Goal: Task Accomplishment & Management: Manage account settings

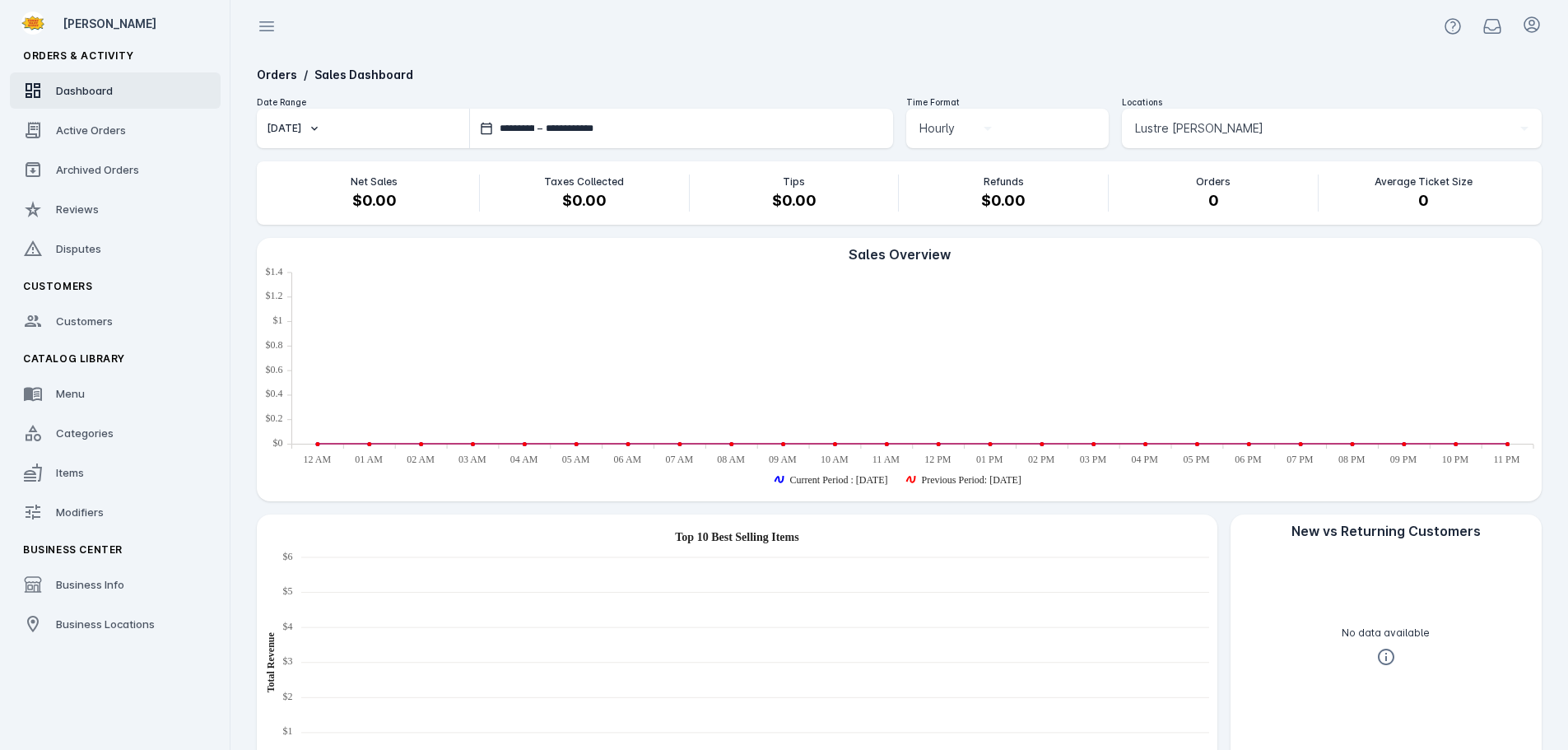
click at [53, 136] on link "Active Orders" at bounding box center [115, 129] width 211 height 36
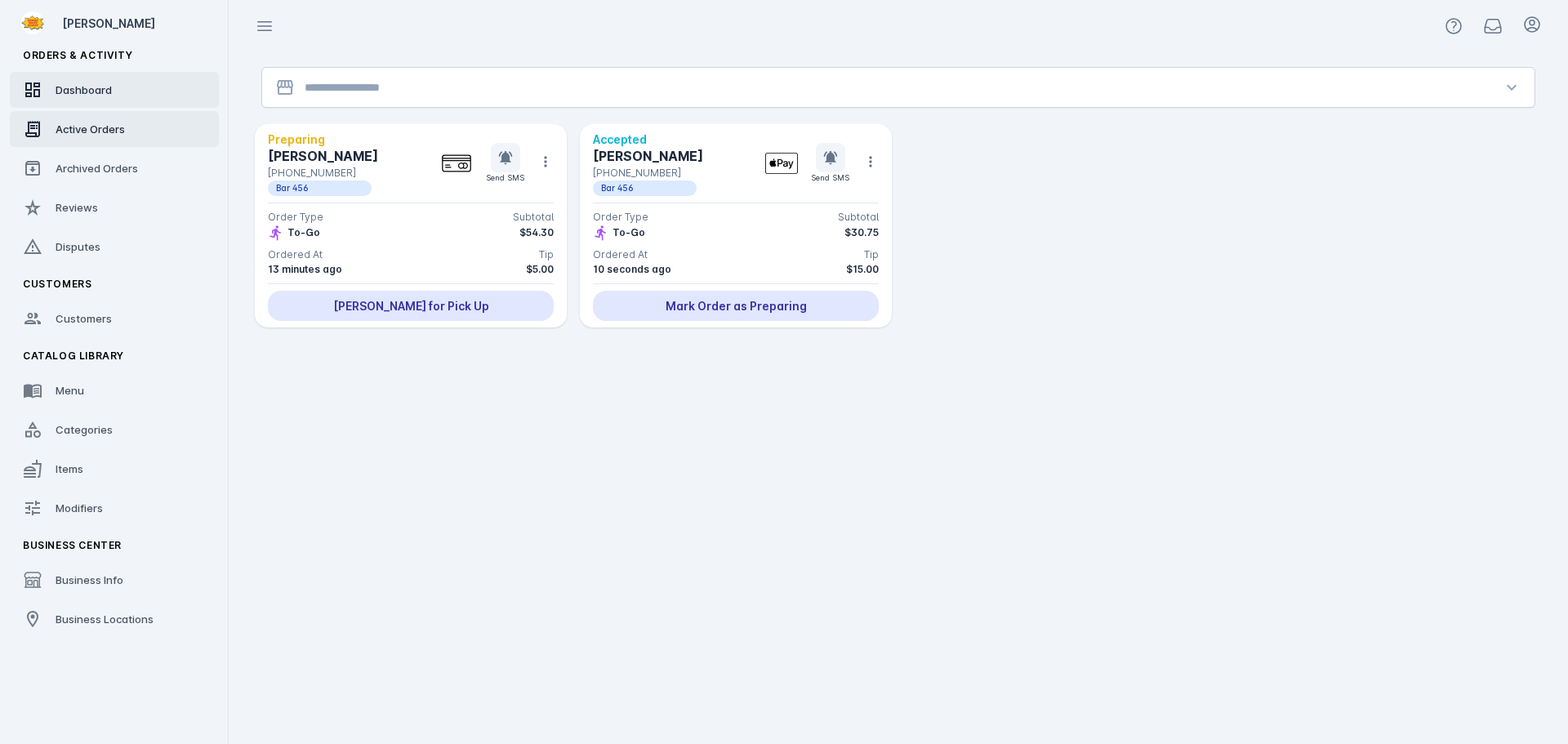
click at [112, 89] on span "Dashboard" at bounding box center [84, 89] width 56 height 13
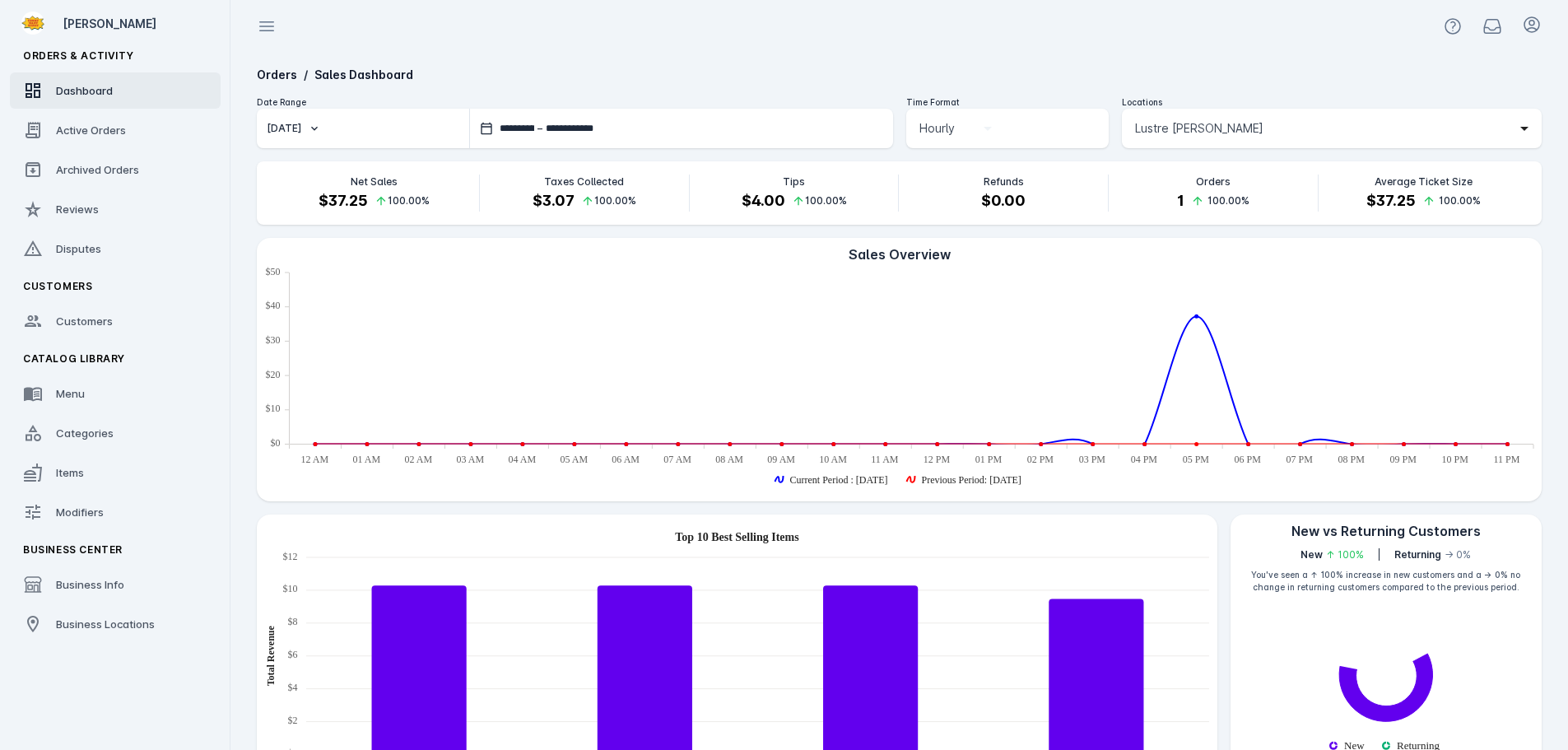
click at [1149, 129] on span "Lustre [PERSON_NAME]" at bounding box center [1199, 128] width 128 height 20
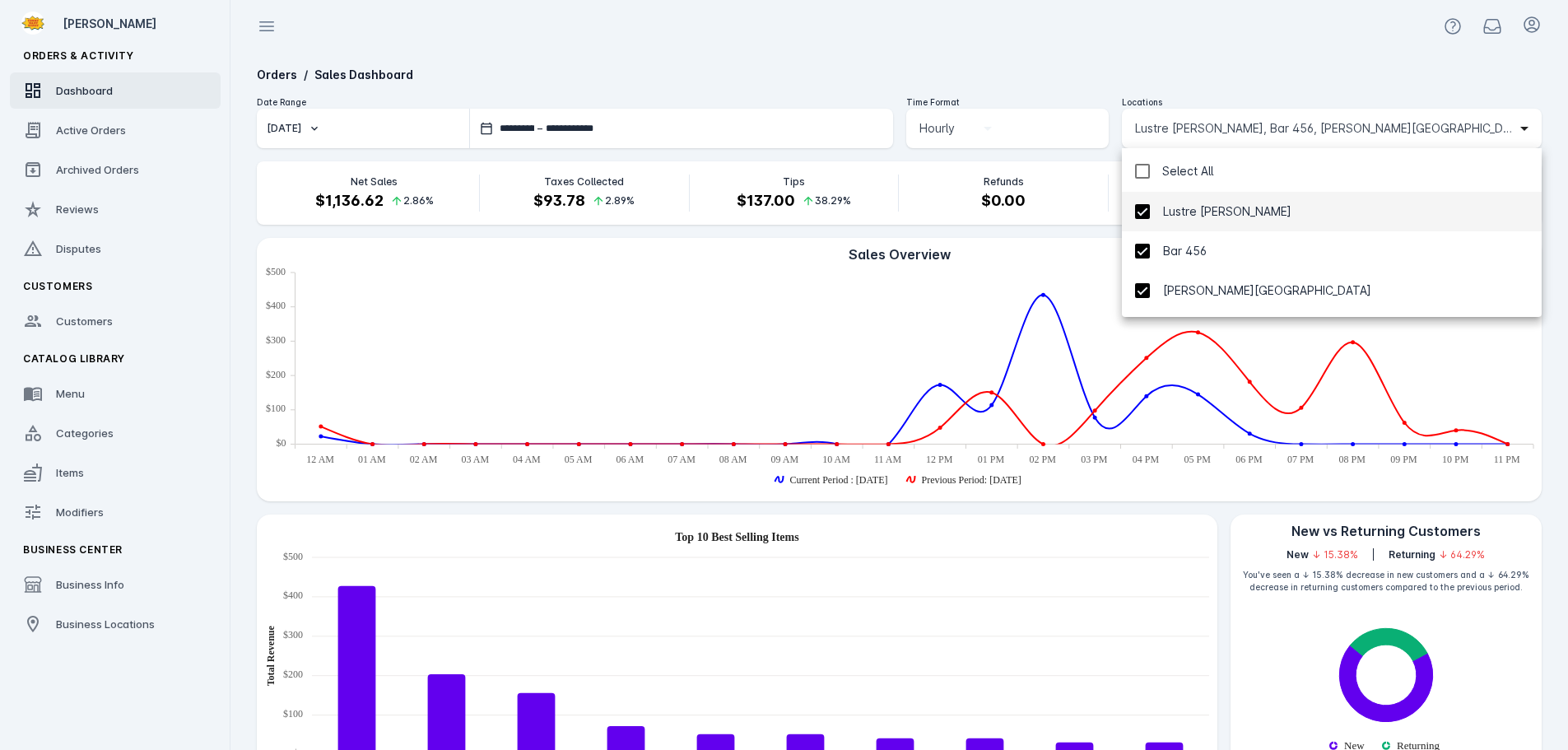
click at [1135, 70] on div at bounding box center [784, 375] width 1568 height 750
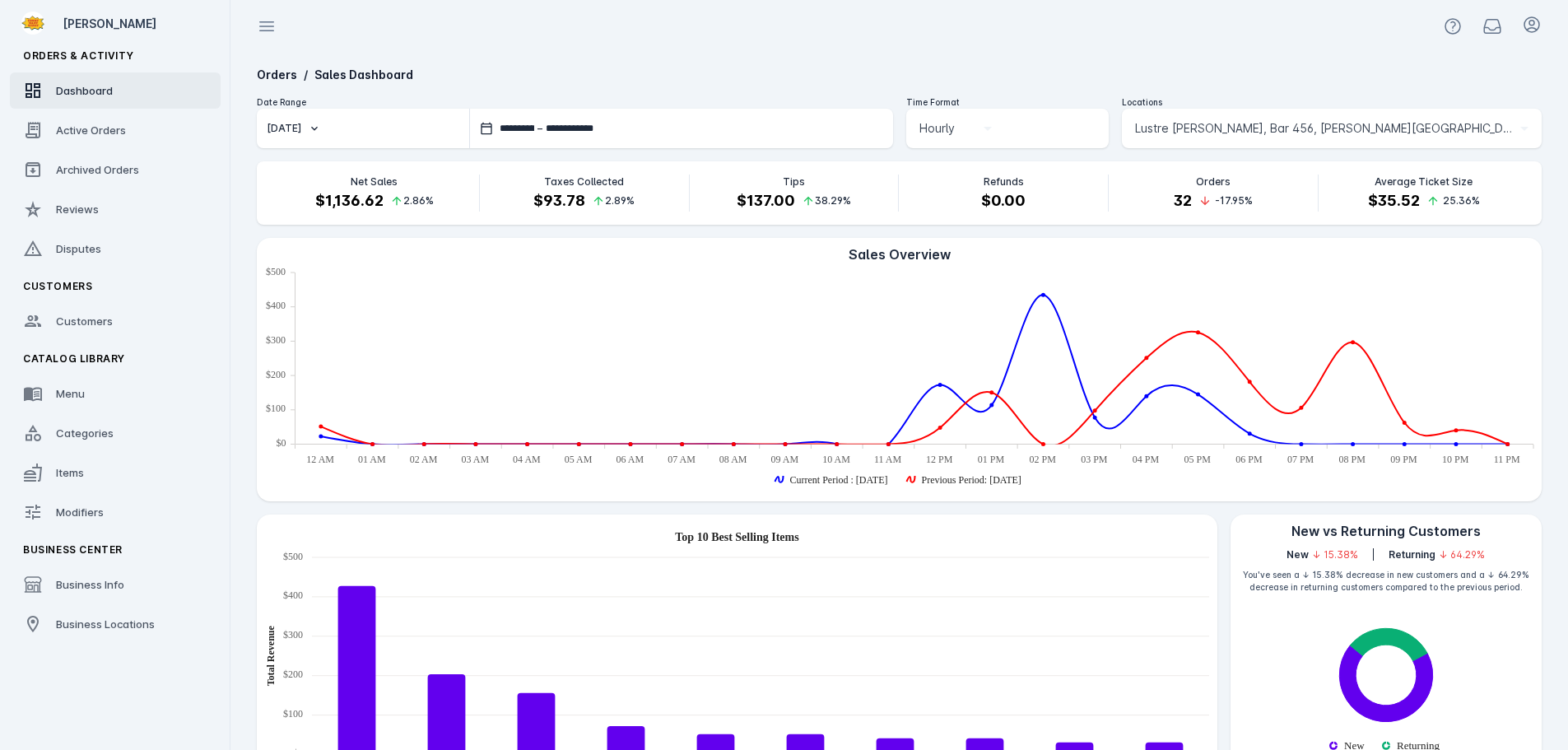
click at [1161, 131] on span "Lustre [PERSON_NAME], Bar 456, [PERSON_NAME][GEOGRAPHIC_DATA]" at bounding box center [1325, 128] width 379 height 20
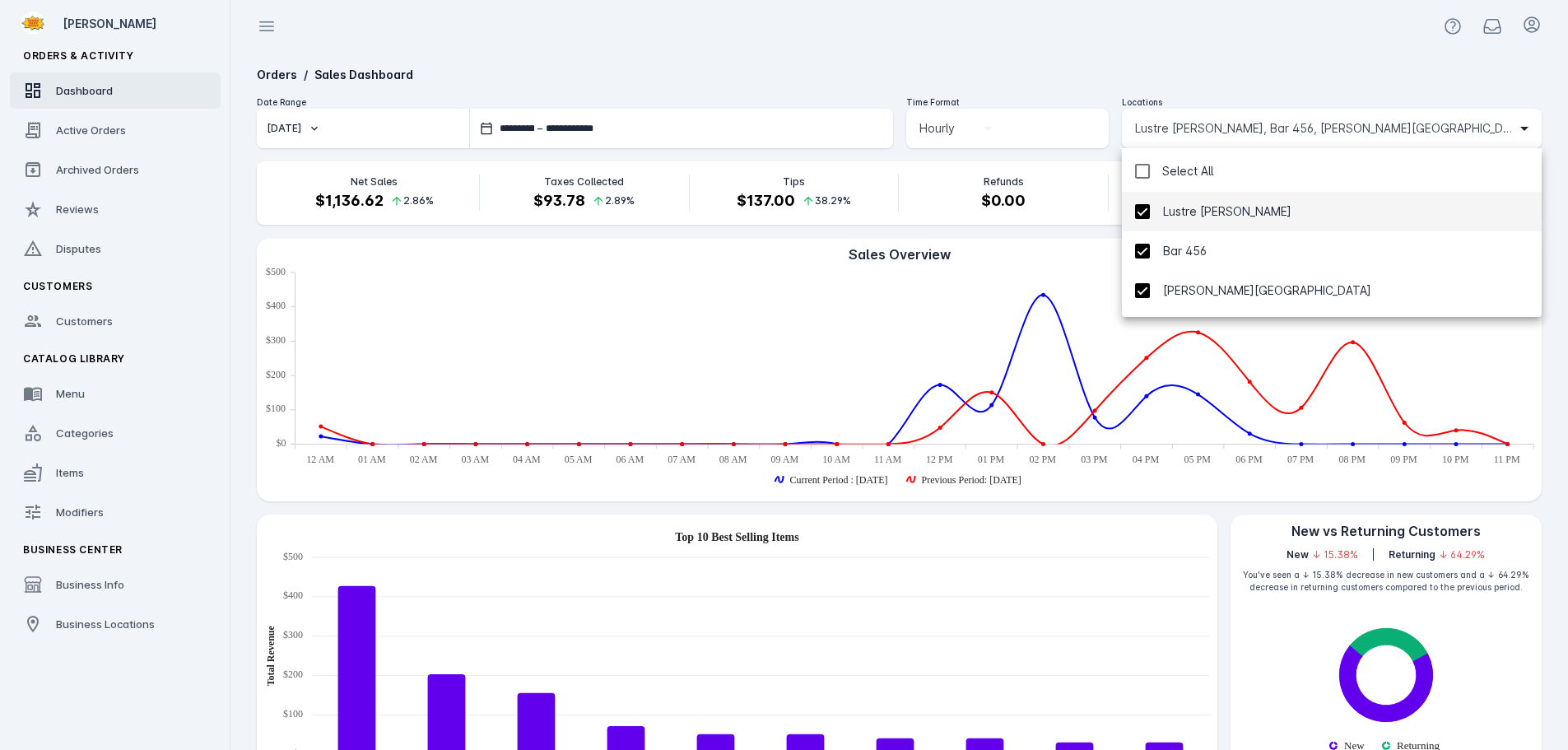
click at [1168, 163] on div "Select All" at bounding box center [1188, 172] width 51 height 20
click at [1193, 216] on span "Lustre [PERSON_NAME]" at bounding box center [1227, 212] width 128 height 20
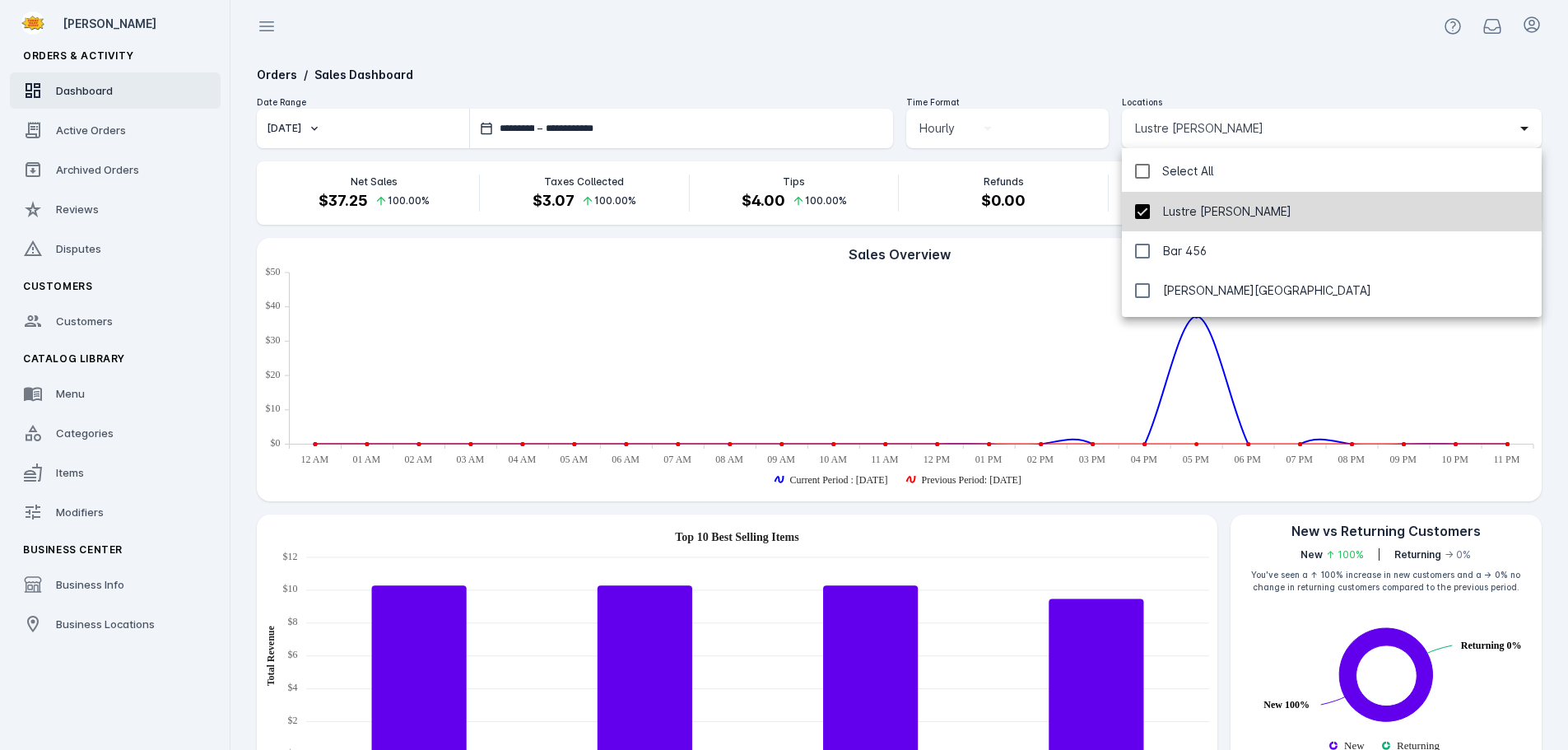
click at [1193, 216] on span "Lustre [PERSON_NAME]" at bounding box center [1227, 212] width 128 height 20
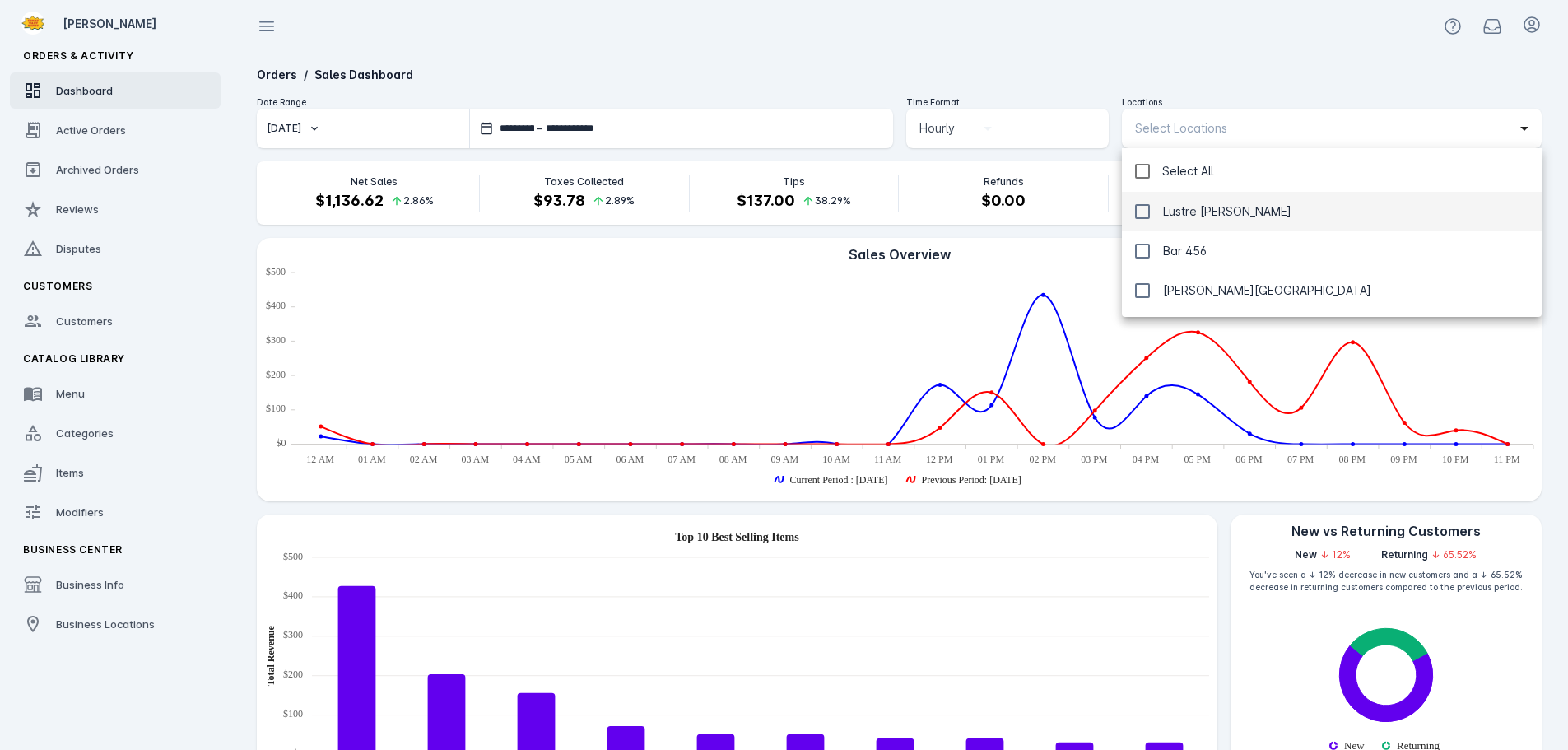
click at [1112, 58] on div at bounding box center [784, 375] width 1568 height 750
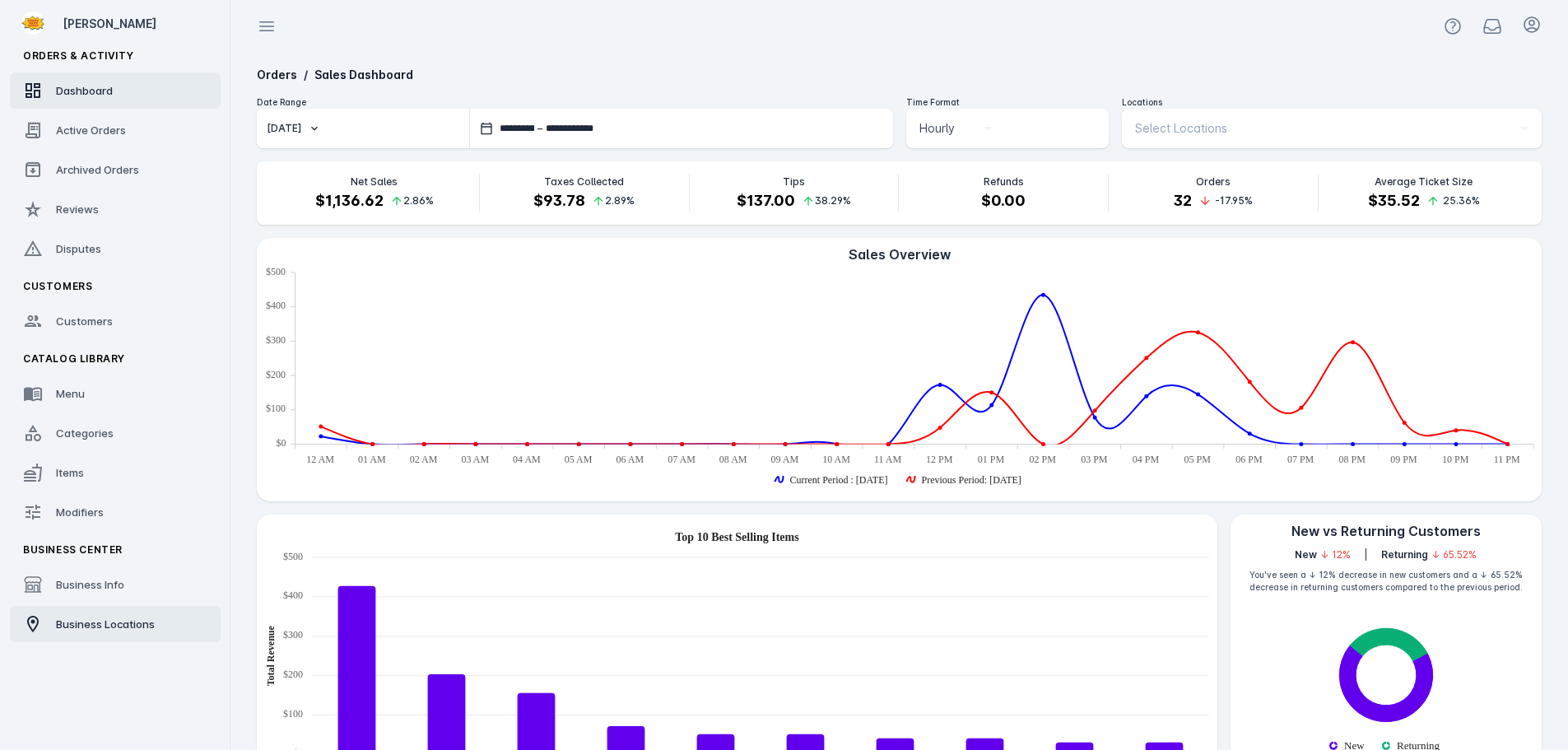
click at [92, 624] on span "Business Locations" at bounding box center [105, 624] width 99 height 13
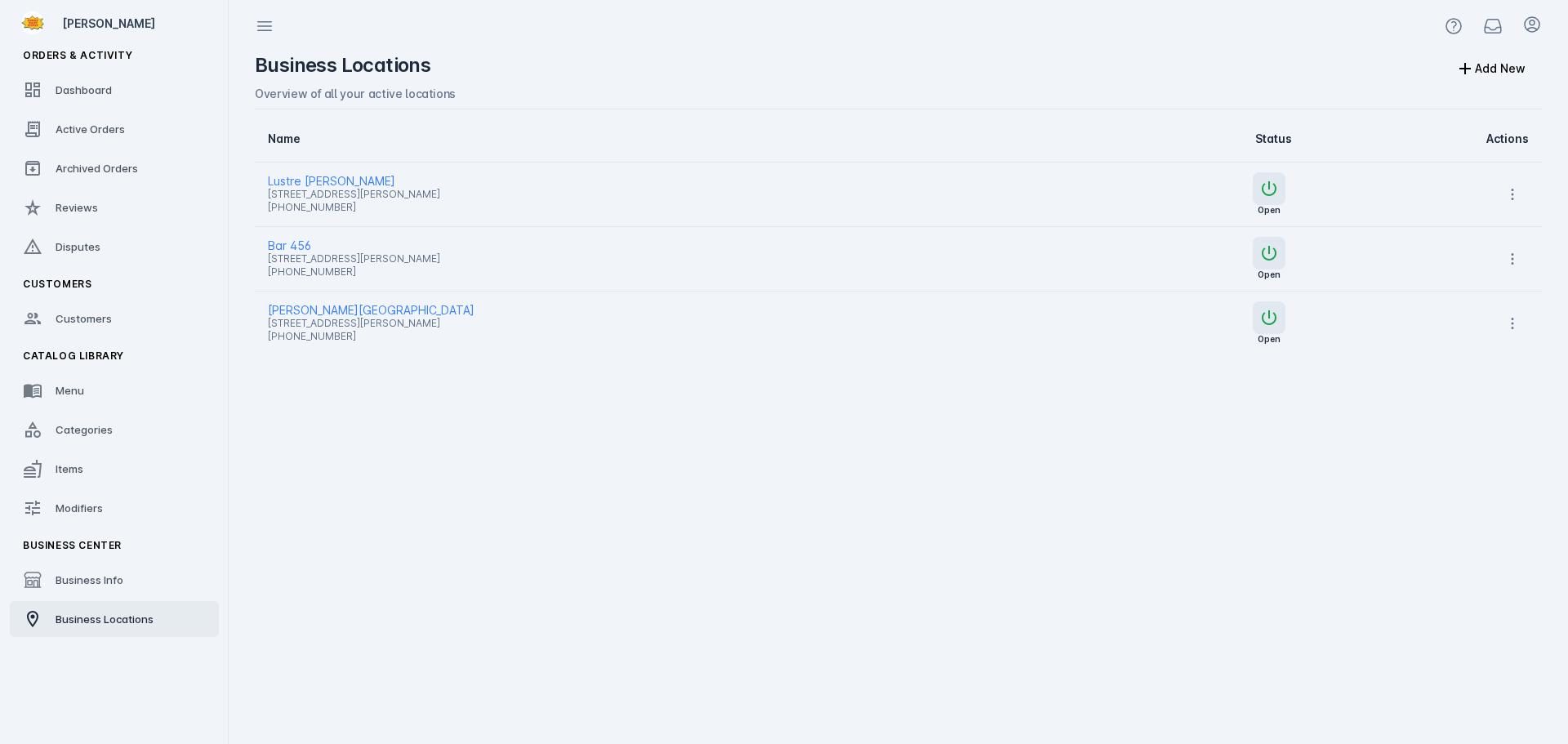
click at [316, 181] on span "Lustre [PERSON_NAME]" at bounding box center [656, 181] width 776 height 19
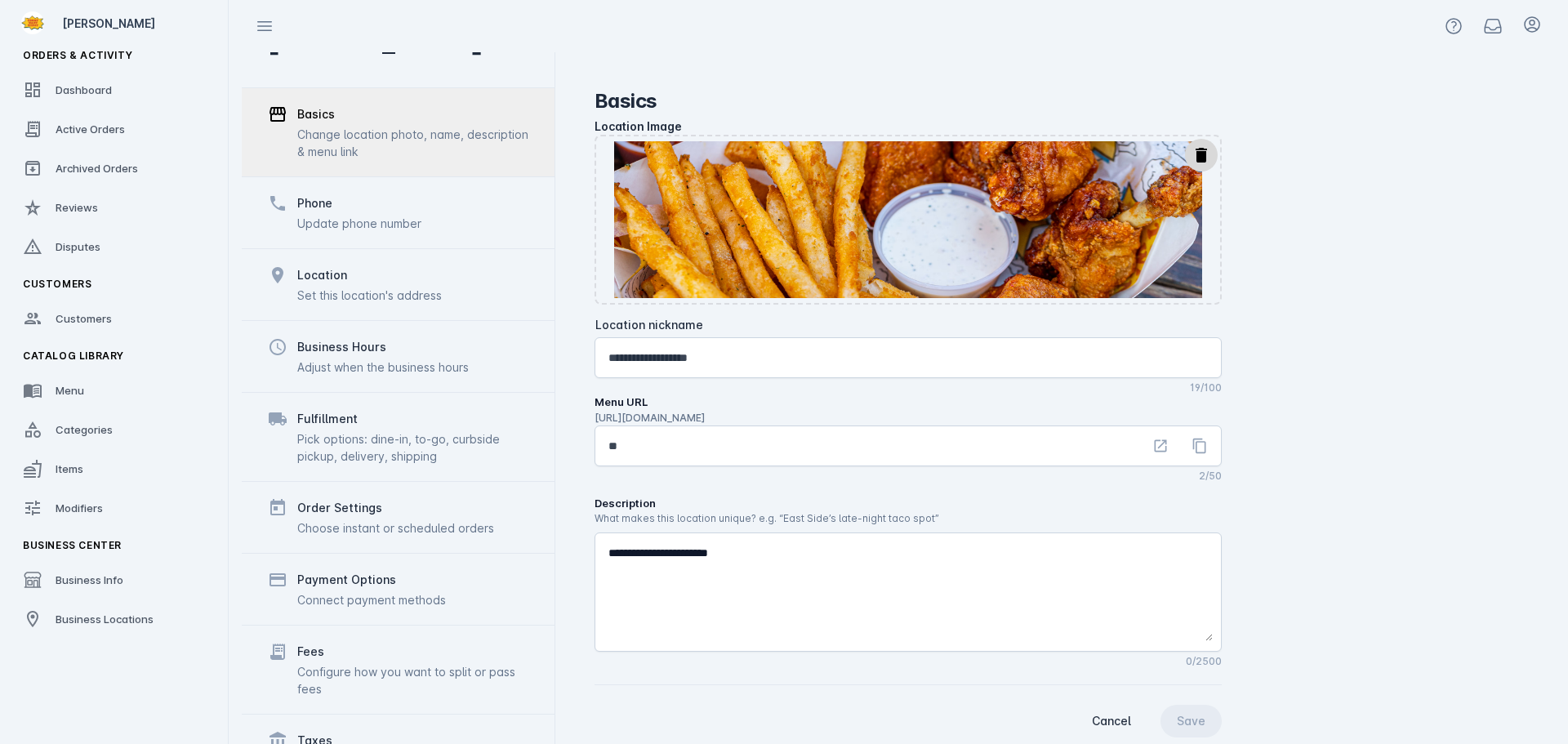
scroll to position [126, 0]
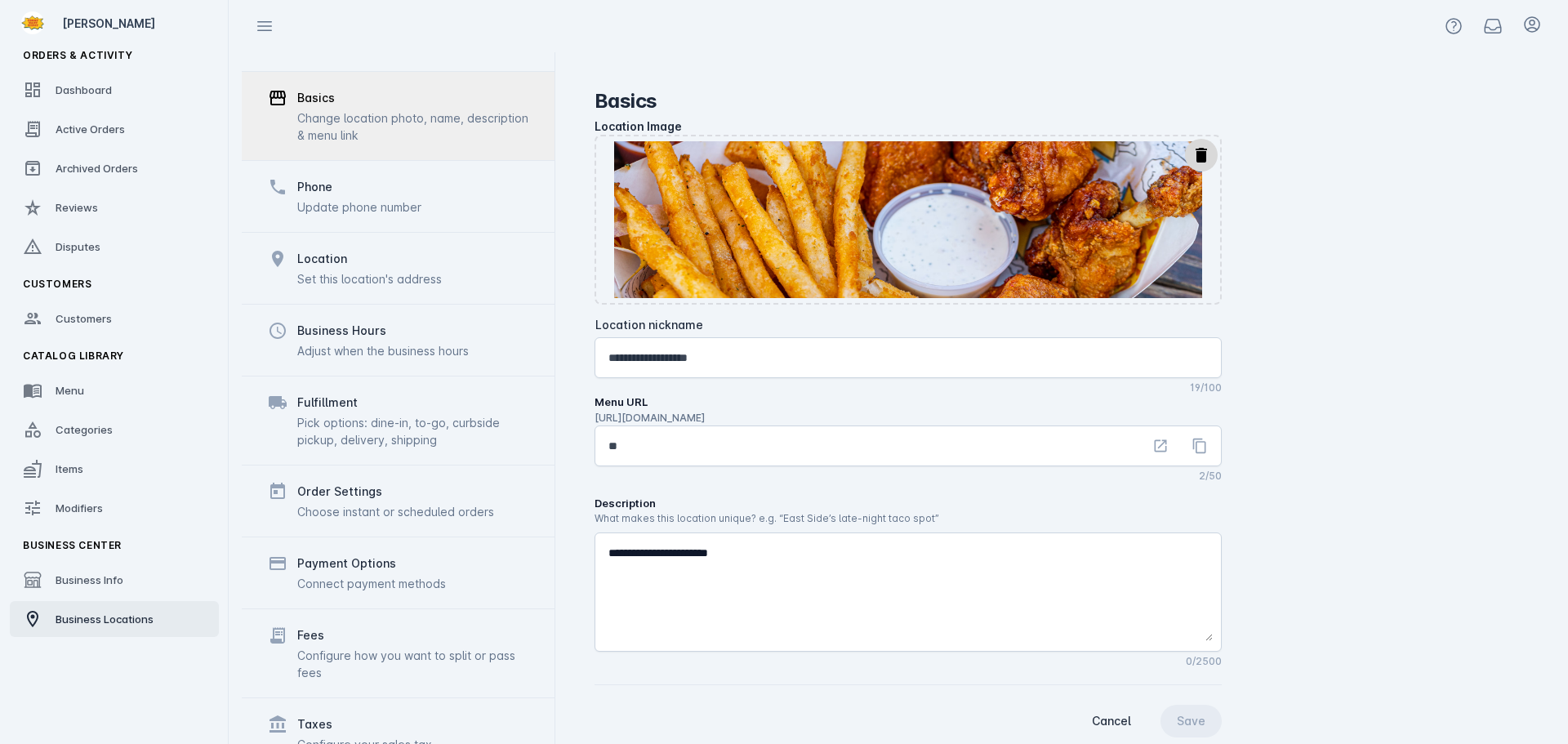
click at [86, 618] on span "Business Locations" at bounding box center [104, 619] width 98 height 13
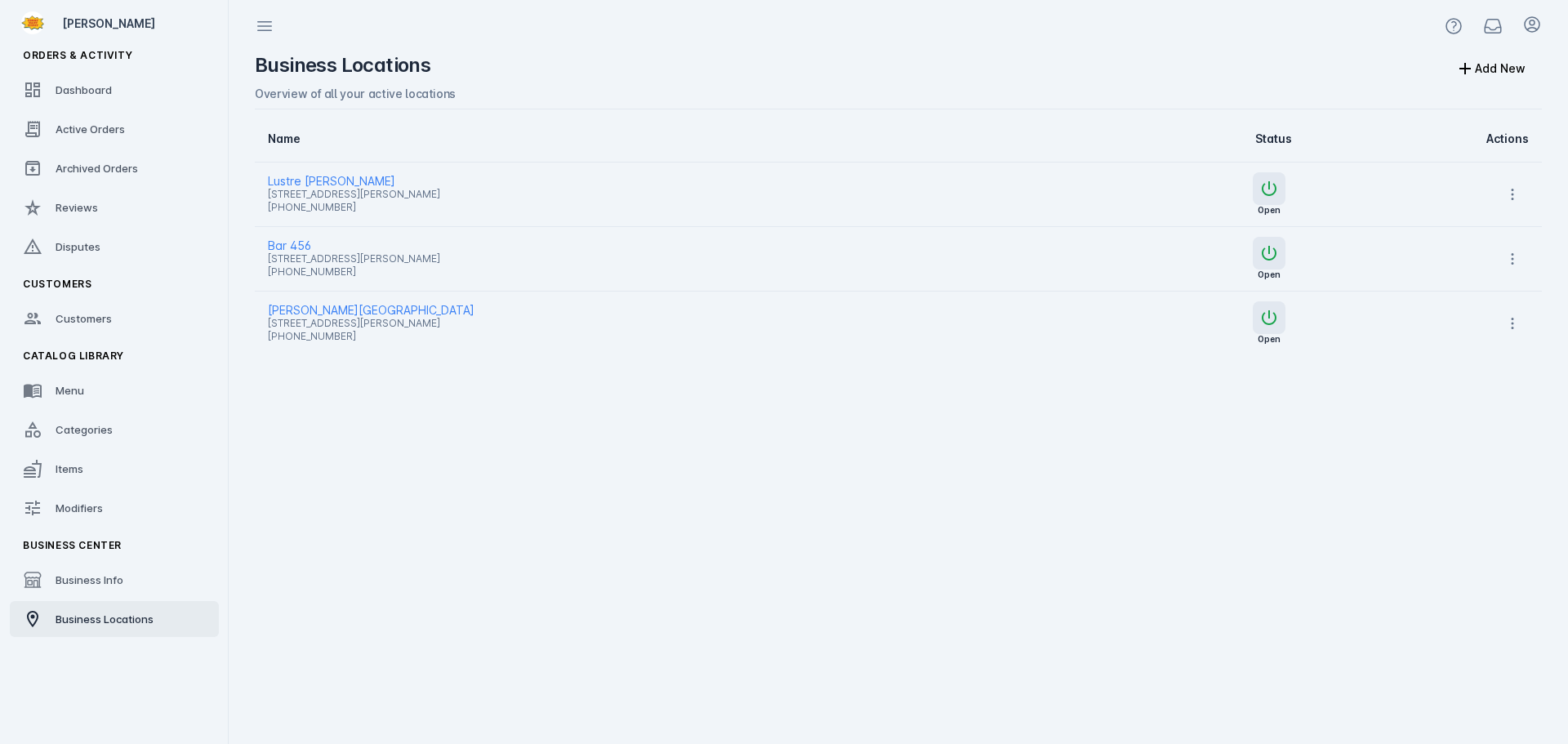
click at [319, 256] on span "[STREET_ADDRESS][PERSON_NAME]" at bounding box center [656, 259] width 776 height 19
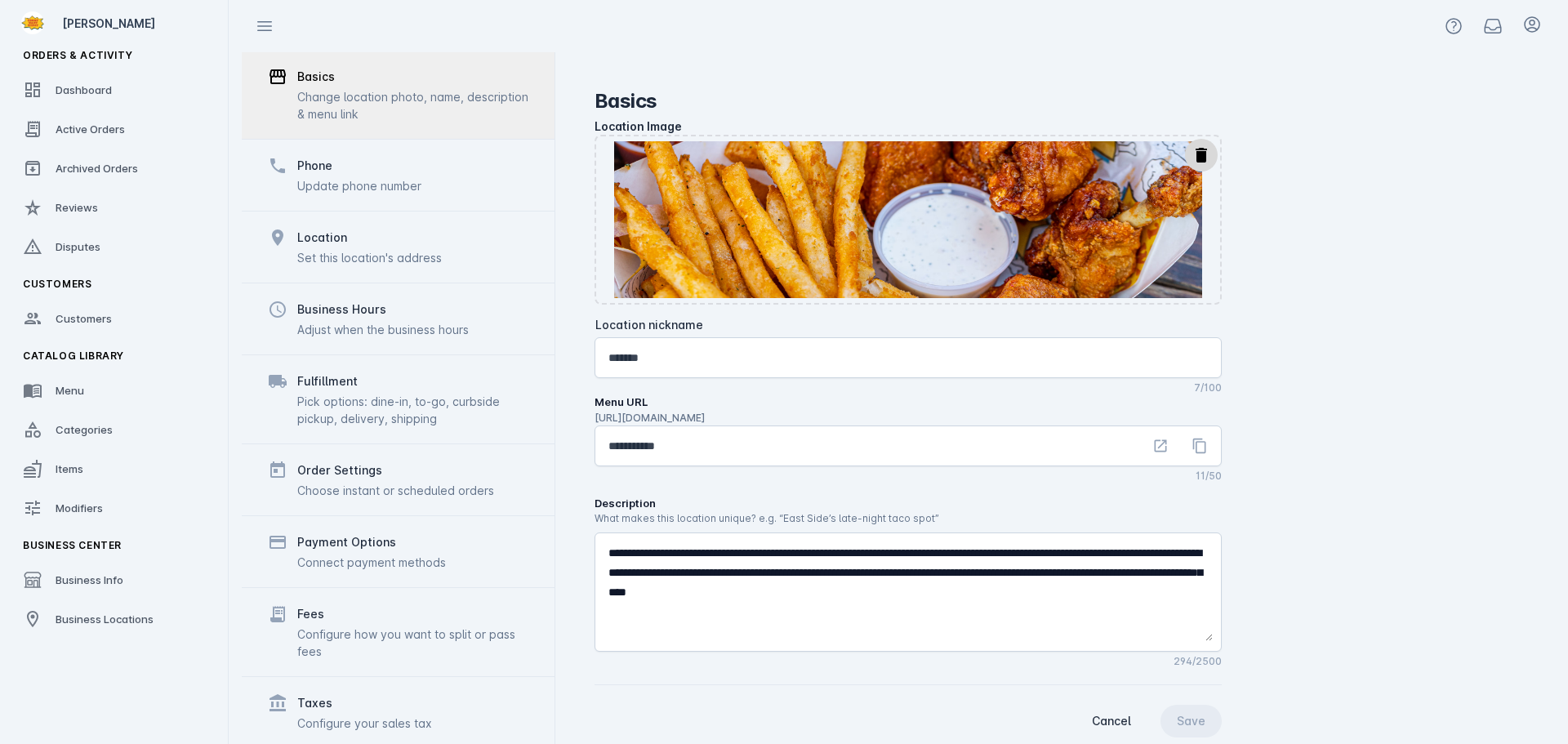
scroll to position [126, 0]
click at [374, 644] on div "Configure how you want to split or pass fees" at bounding box center [413, 637] width 232 height 34
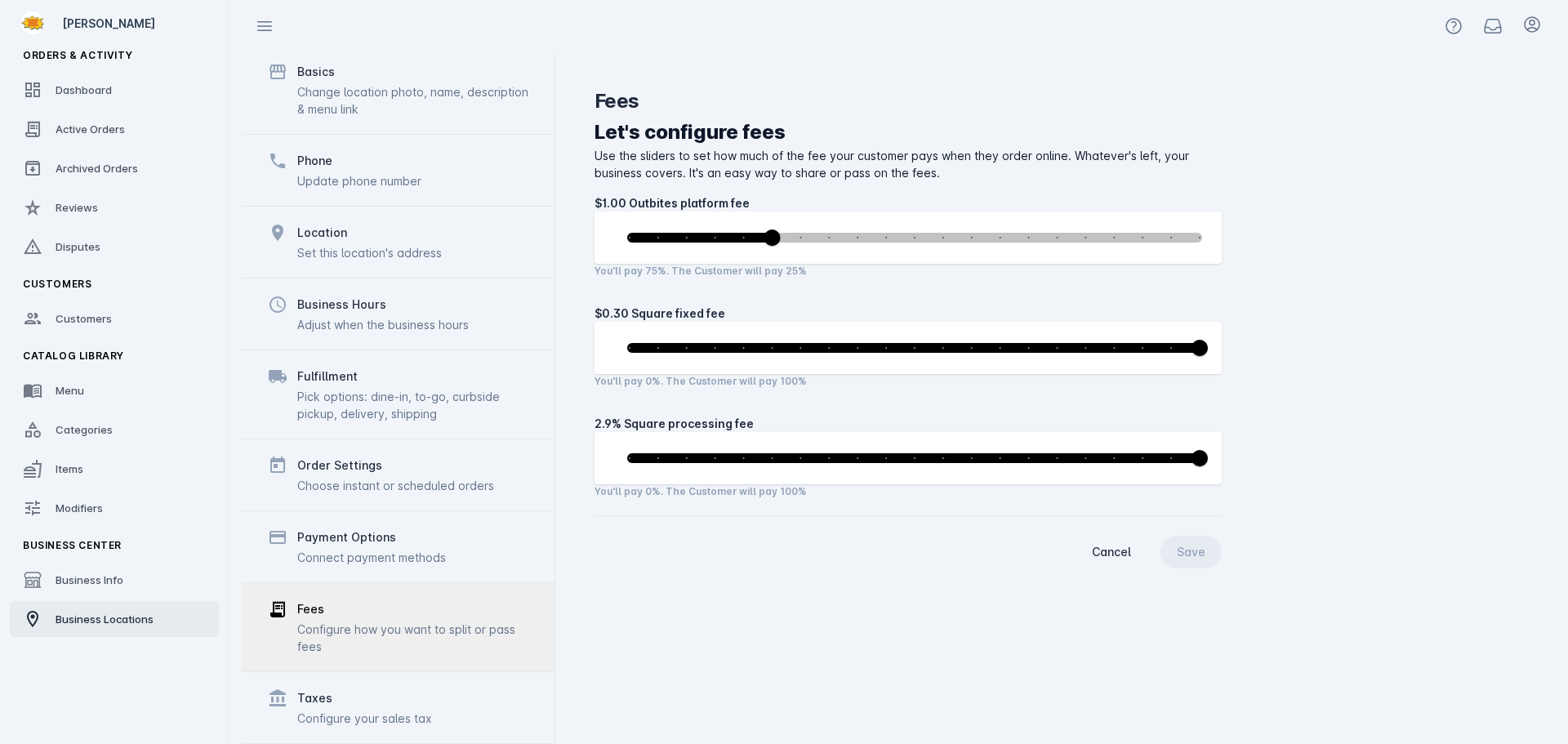
click at [94, 610] on link "Business Locations" at bounding box center [114, 619] width 209 height 36
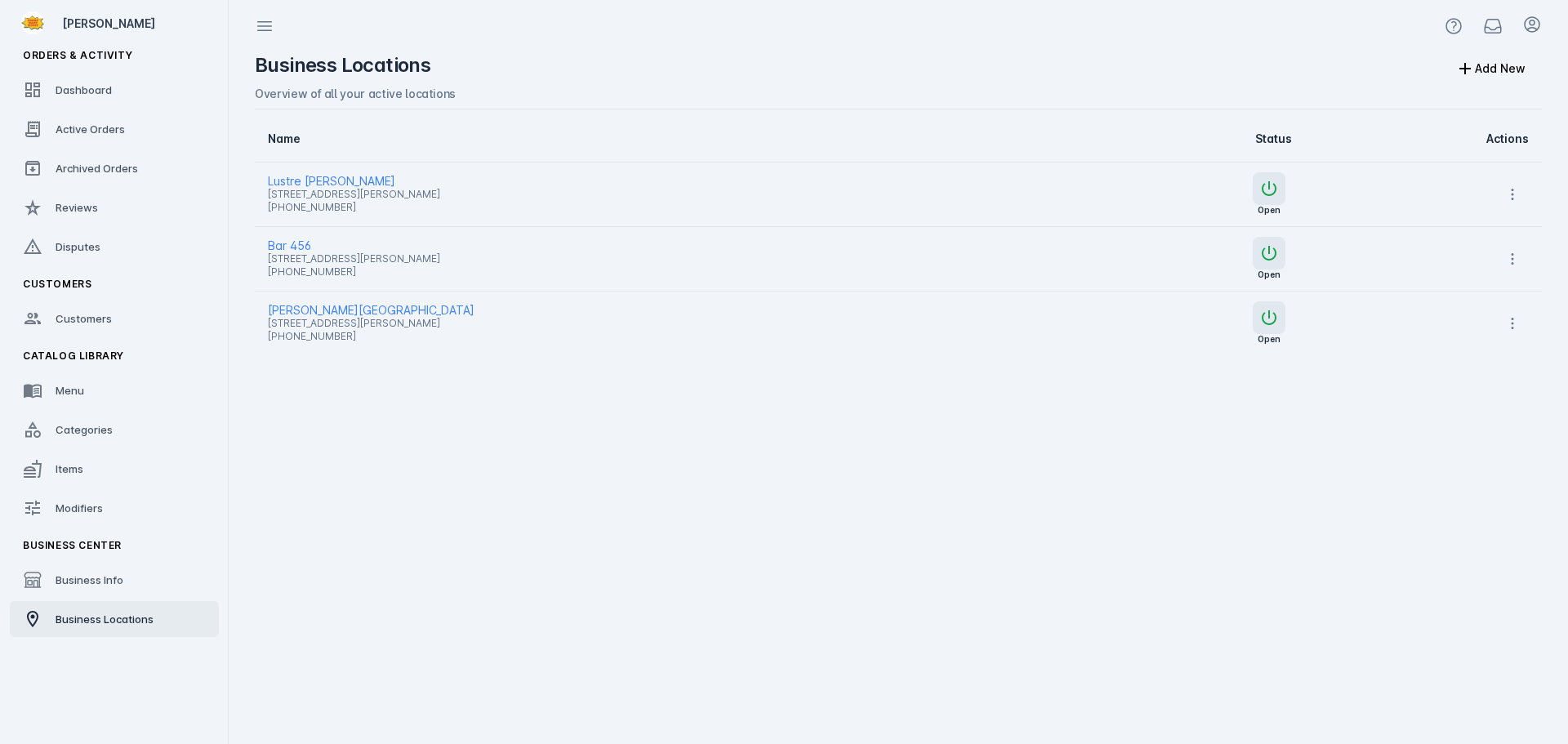
click at [298, 310] on span "[PERSON_NAME][GEOGRAPHIC_DATA]" at bounding box center [656, 310] width 776 height 19
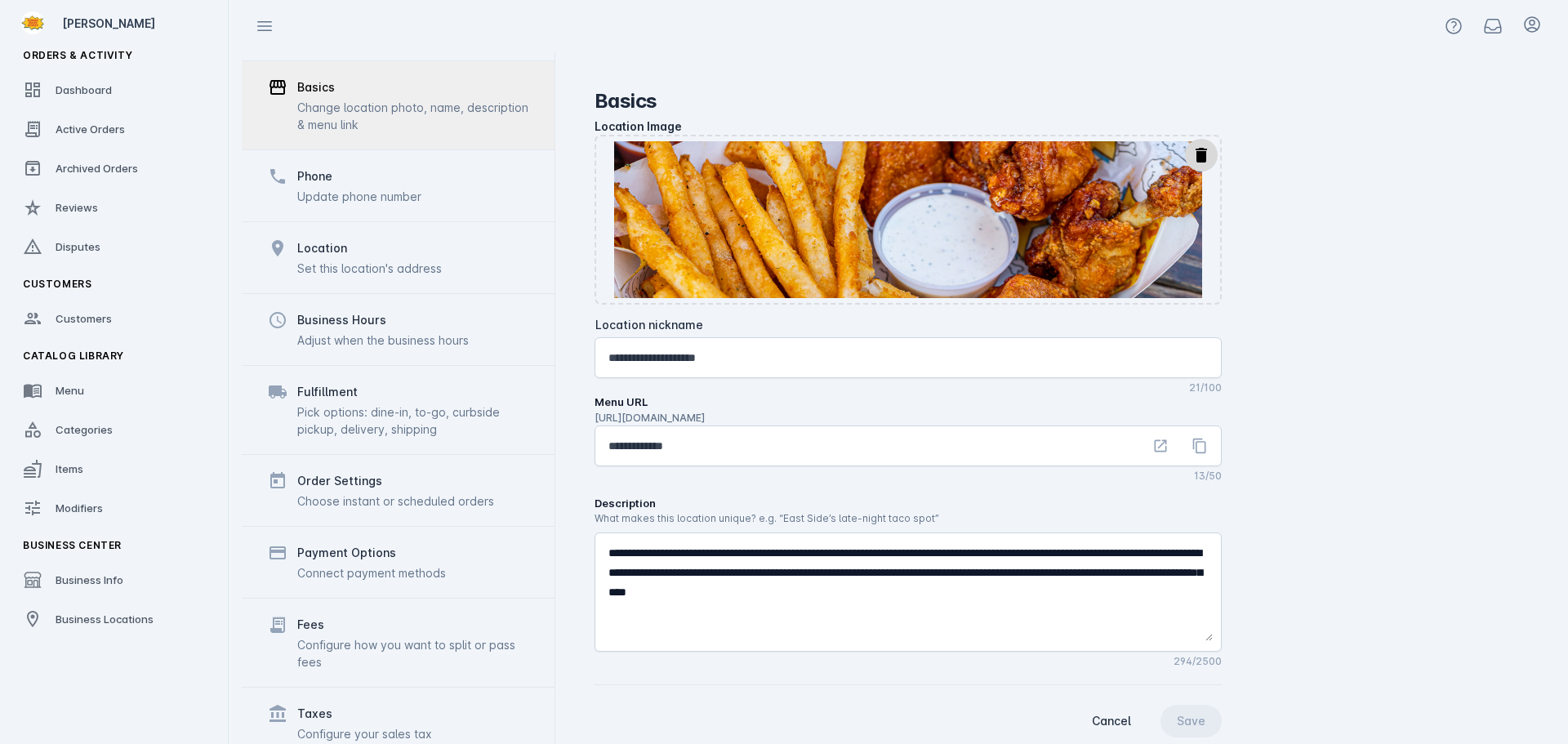
scroll to position [153, 0]
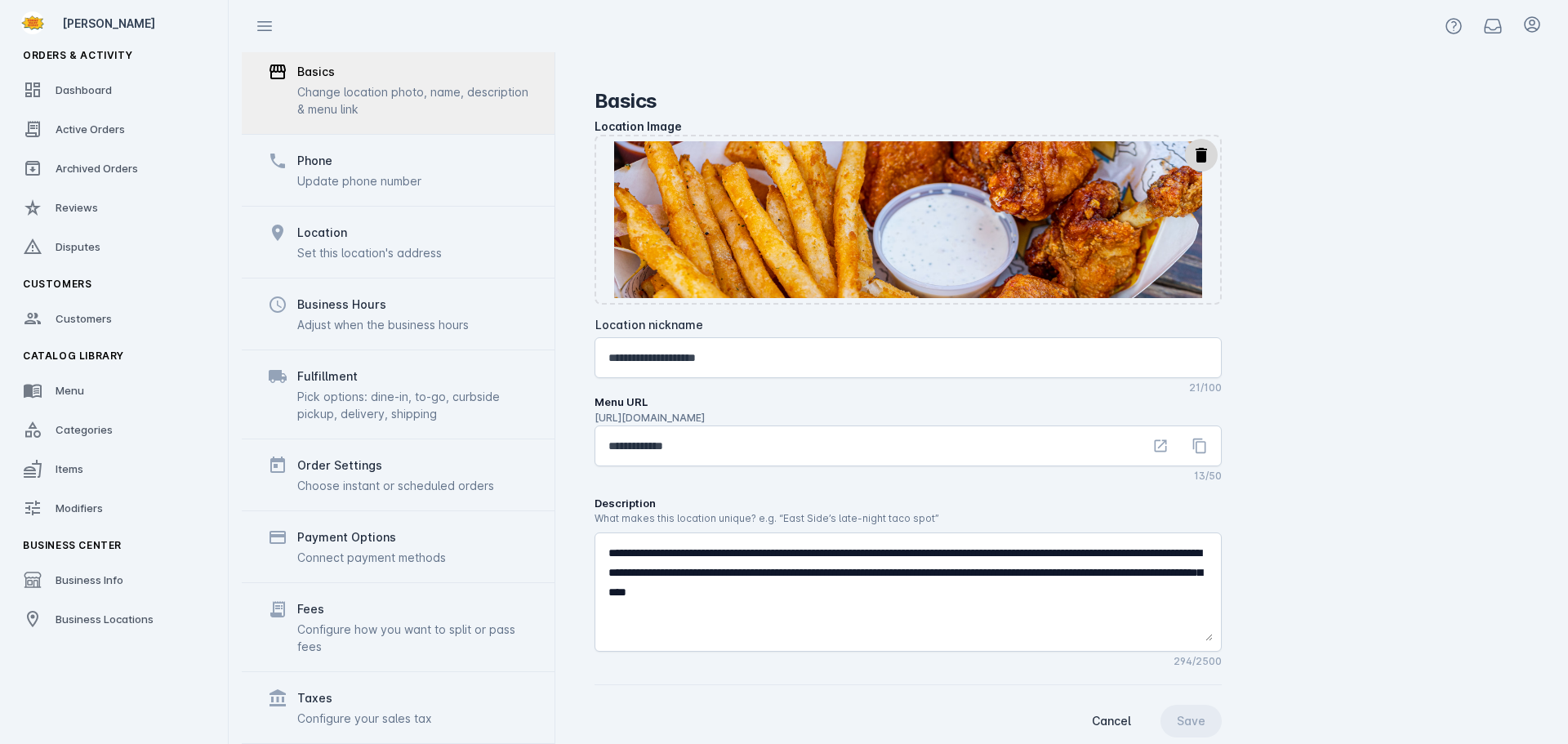
click at [343, 619] on div "Fees Configure how you want to split or pass fees" at bounding box center [413, 626] width 232 height 55
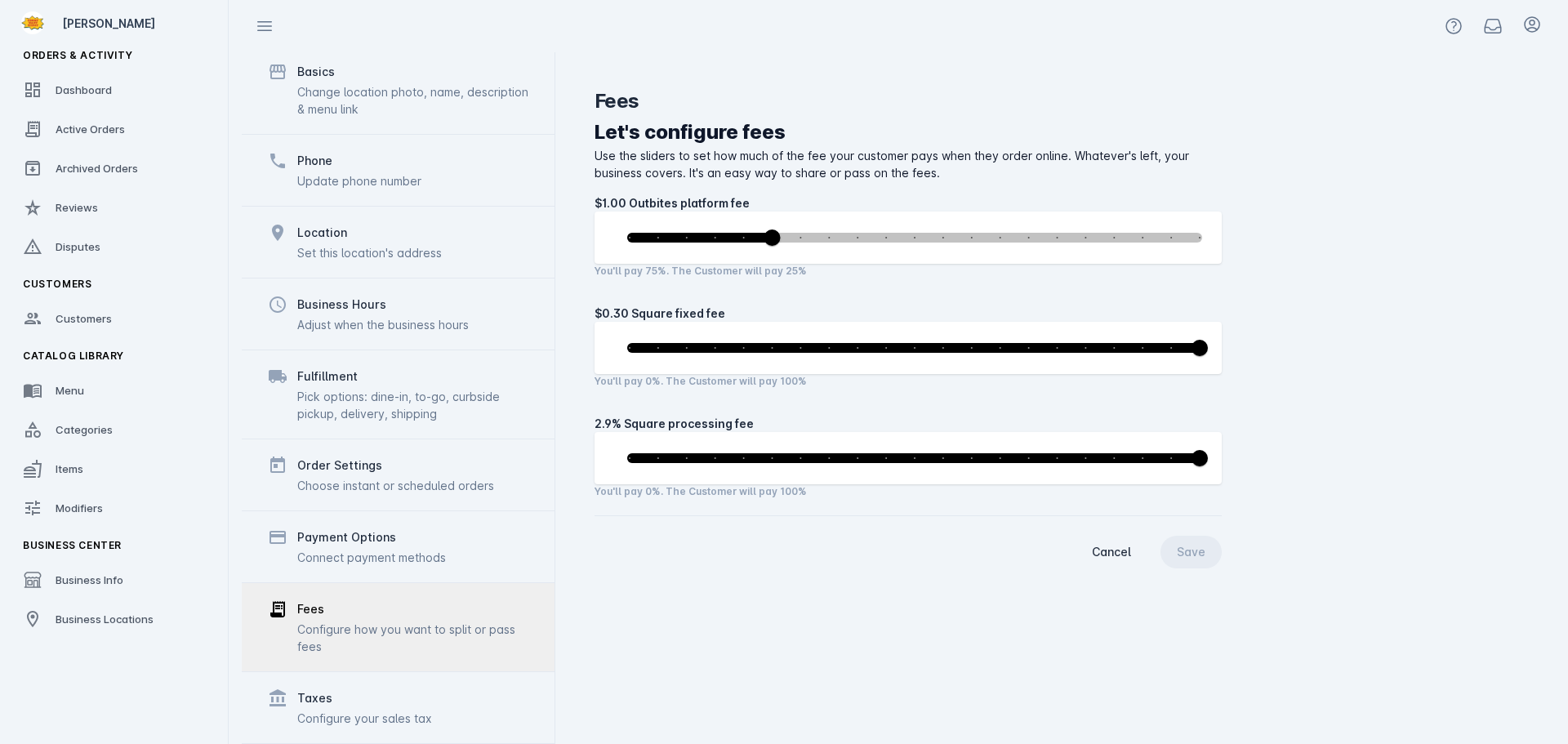
click at [91, 598] on fuse-vertical-navigation-group-item "Business Center Business Info Business Locations" at bounding box center [114, 585] width 229 height 111
click at [91, 613] on span "Business Locations" at bounding box center [104, 619] width 98 height 13
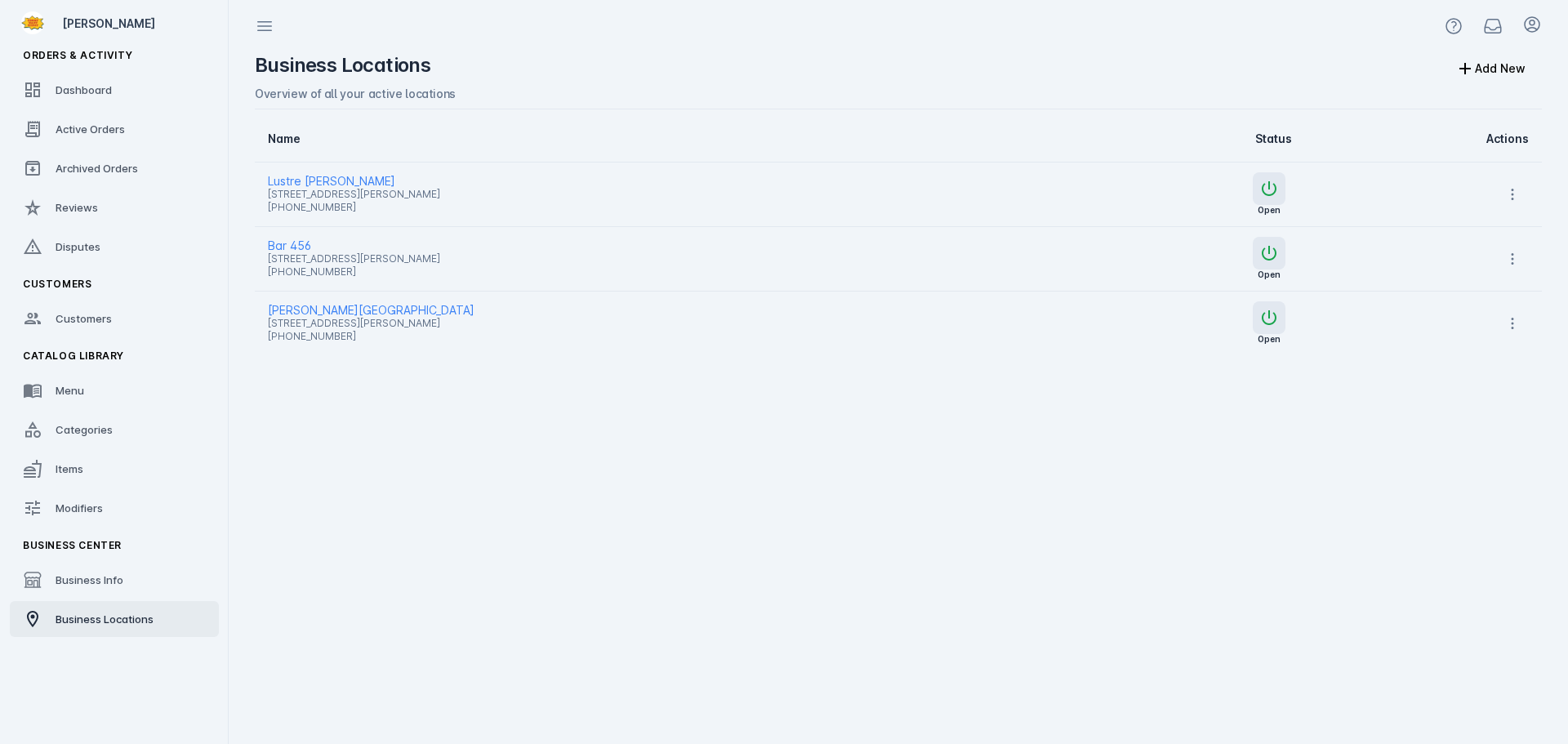
click at [337, 177] on span "Lustre [PERSON_NAME]" at bounding box center [656, 181] width 776 height 19
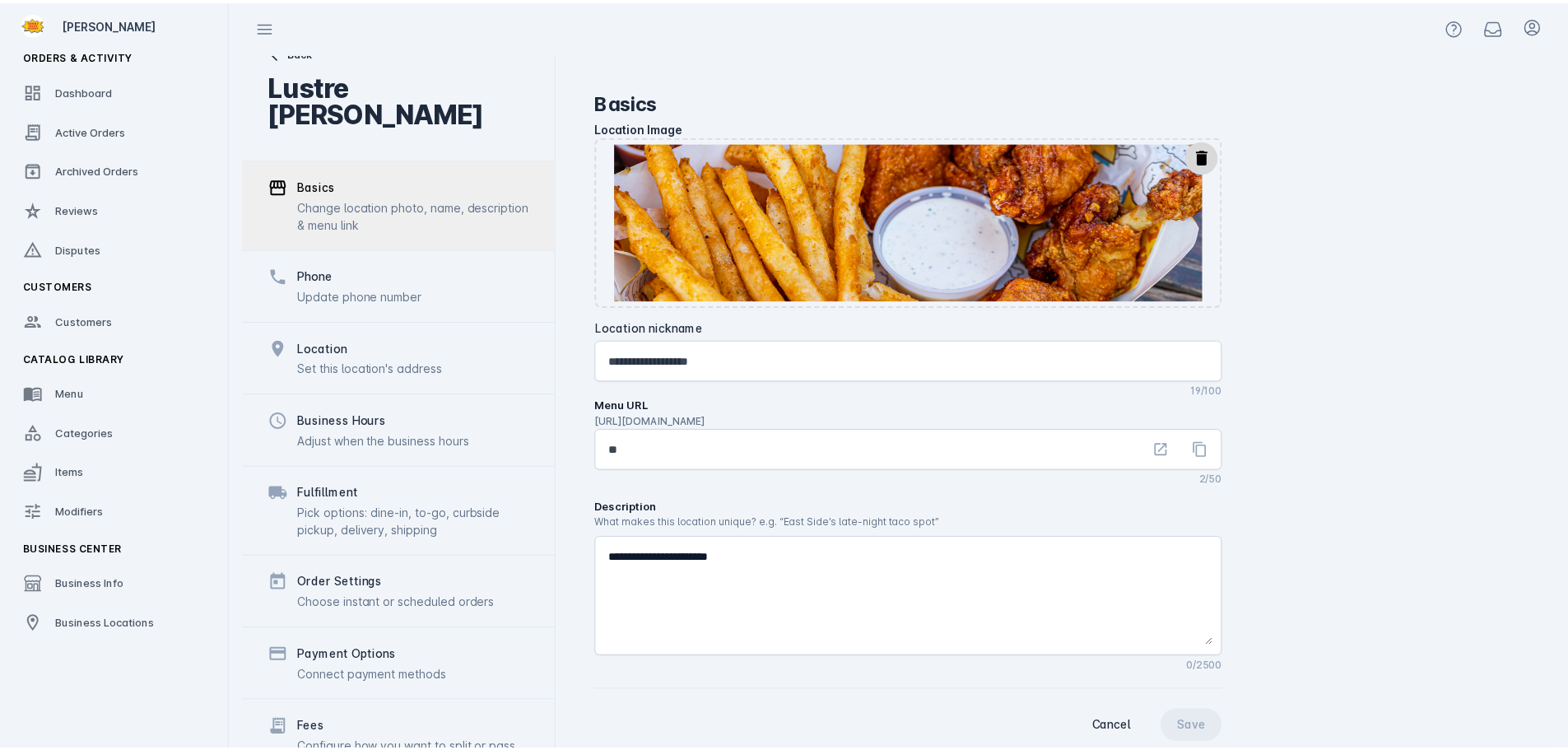
scroll to position [127, 0]
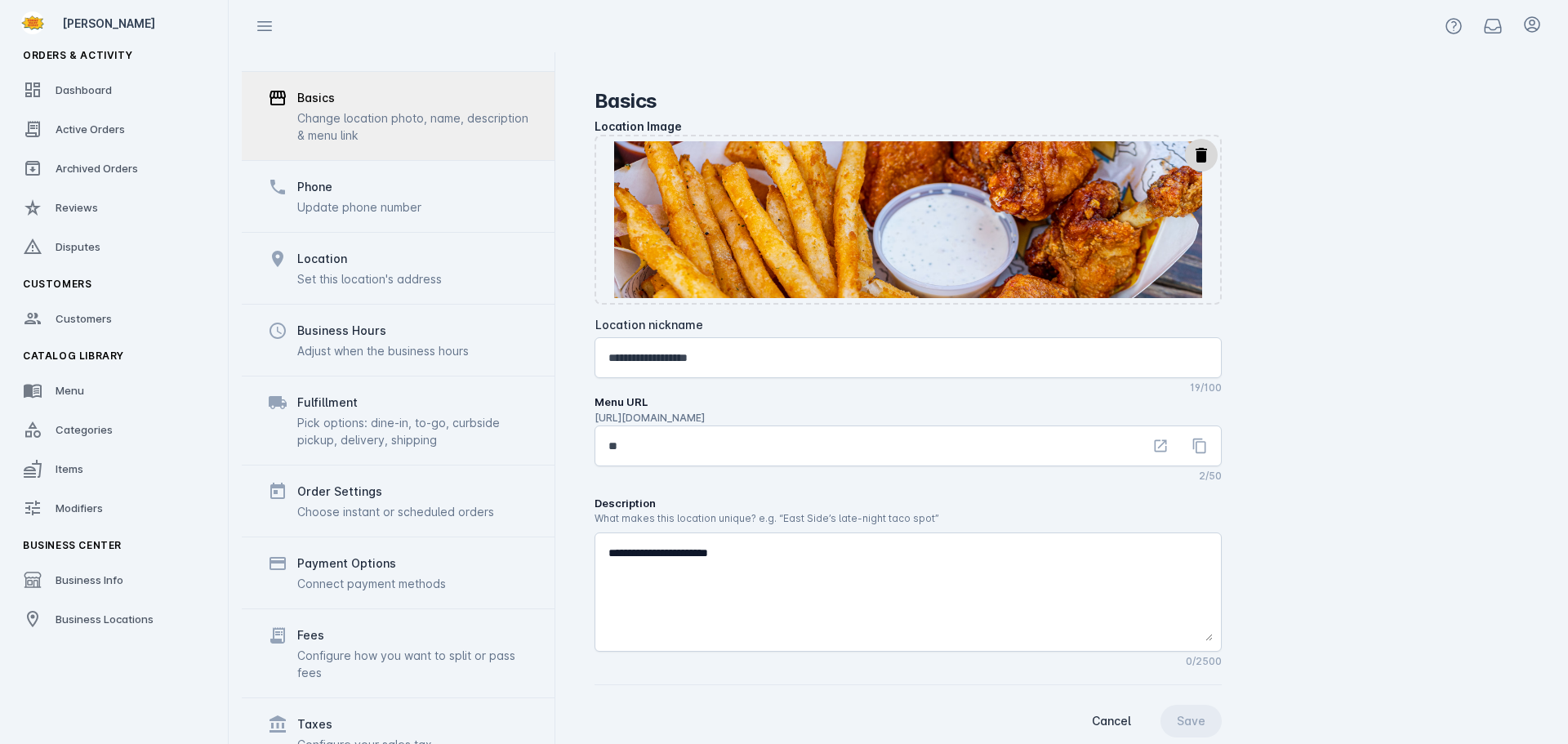
click at [382, 575] on div "Connect payment methods" at bounding box center [372, 584] width 149 height 18
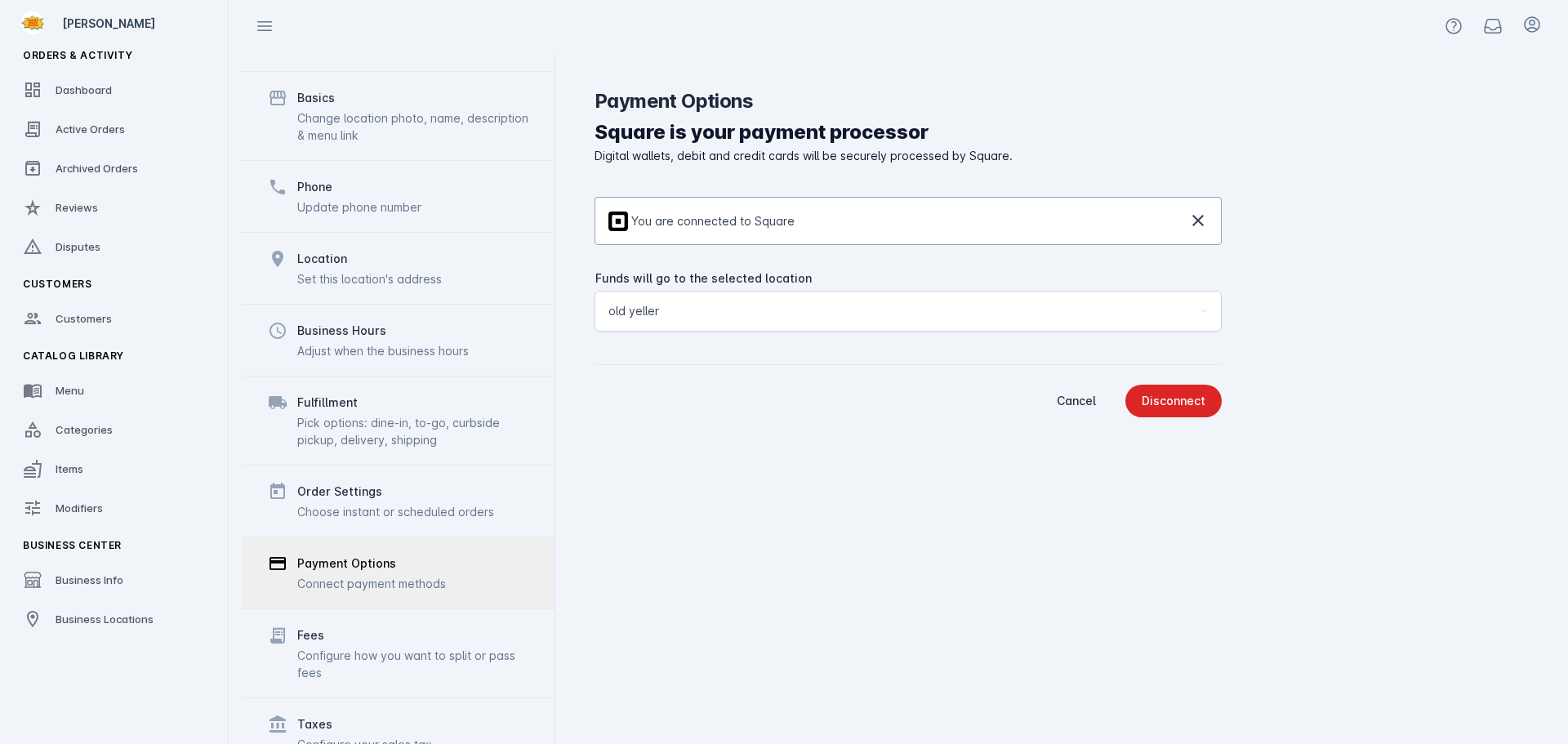
click at [365, 647] on div "Configure how you want to split or pass fees" at bounding box center [413, 663] width 232 height 34
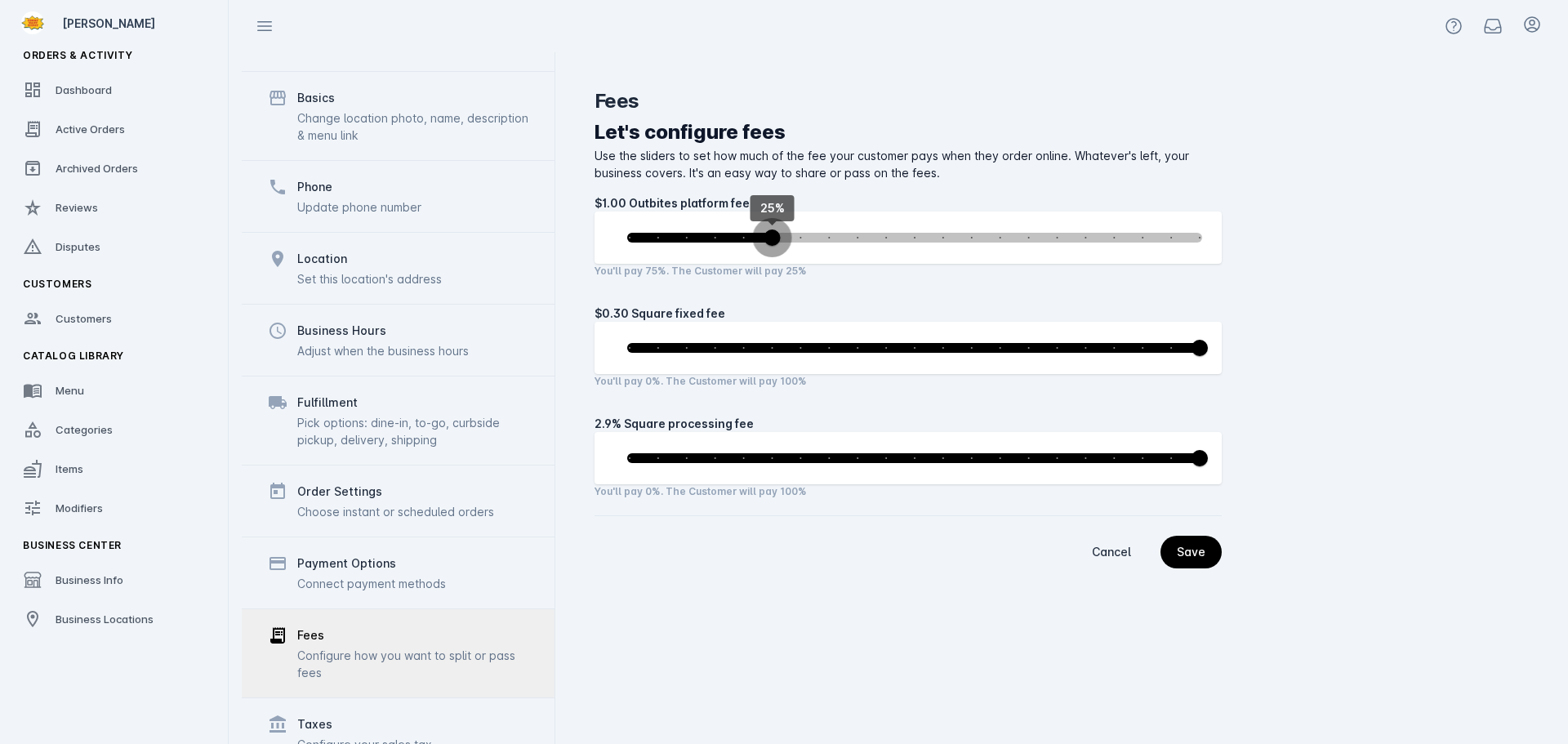
drag, startPoint x: 837, startPoint y: 236, endPoint x: 766, endPoint y: 242, distance: 71.3
type input "**"
click at [766, 242] on input "range" at bounding box center [914, 237] width 609 height 36
click at [1198, 558] on span "continue" at bounding box center [1191, 551] width 61 height 39
click at [83, 98] on link "Dashboard" at bounding box center [114, 89] width 209 height 36
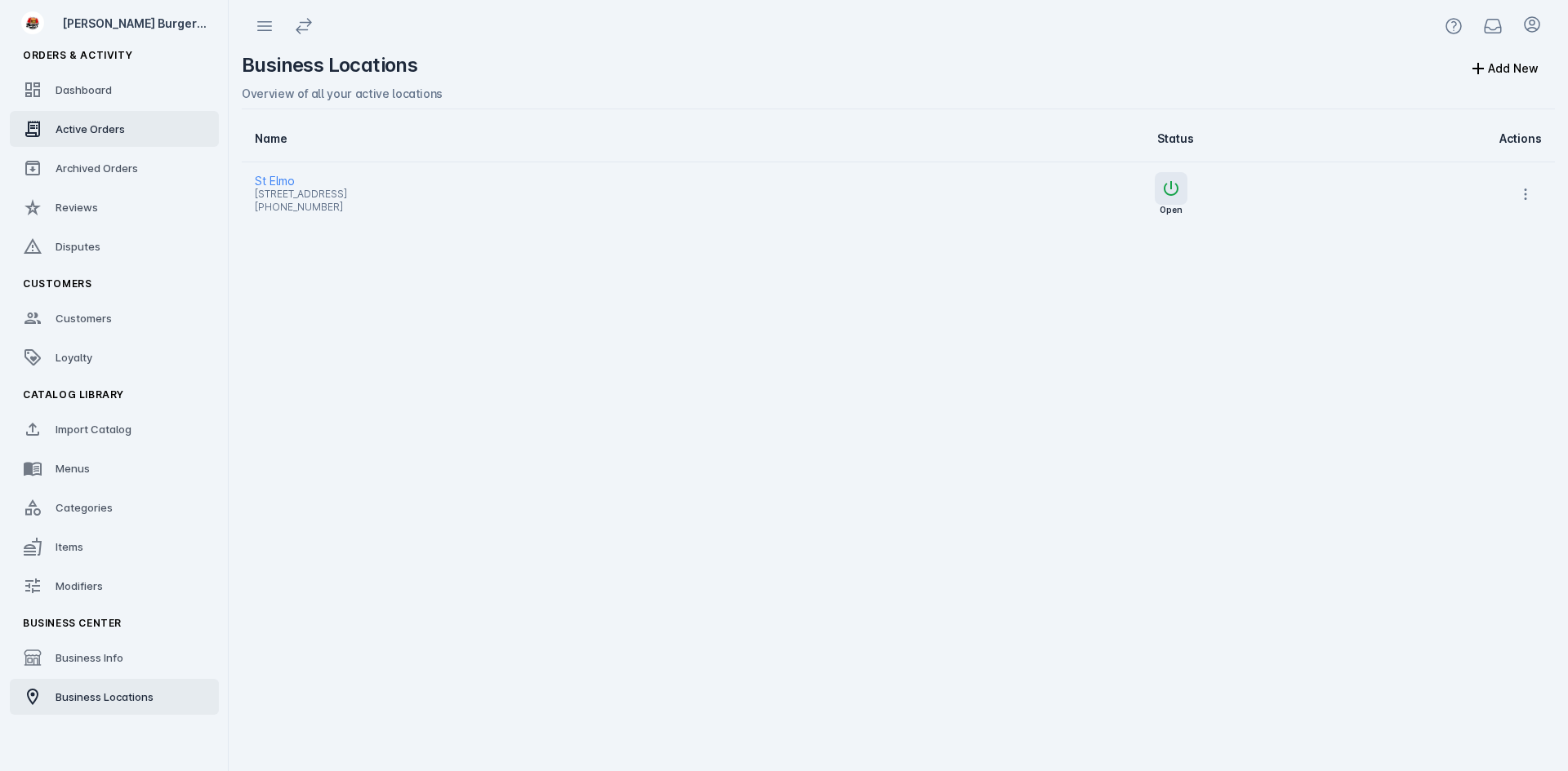
click at [82, 115] on link "Active Orders" at bounding box center [114, 128] width 209 height 36
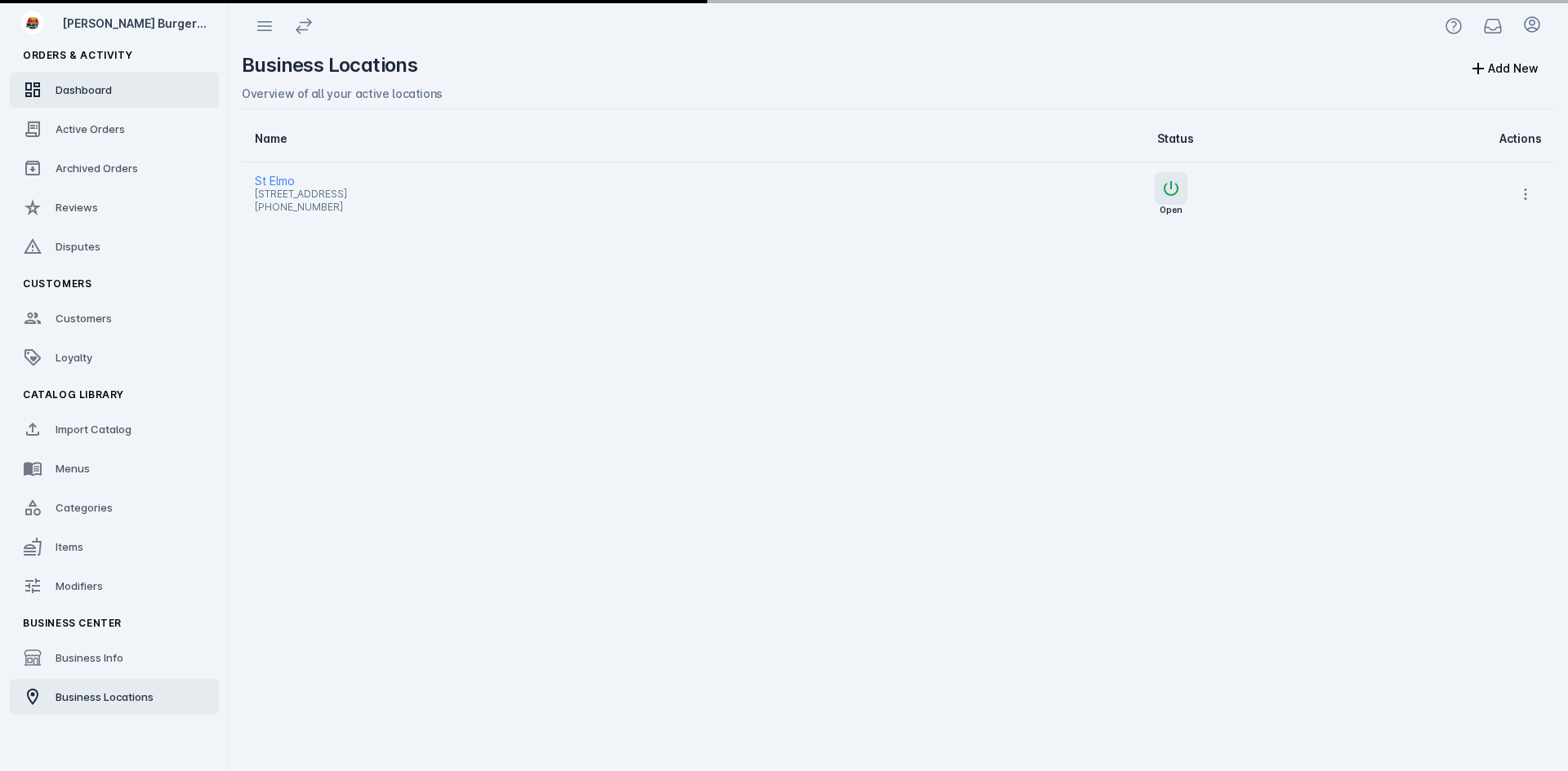
click at [87, 89] on span "Dashboard" at bounding box center [84, 89] width 56 height 13
